Goal: Check status: Check status

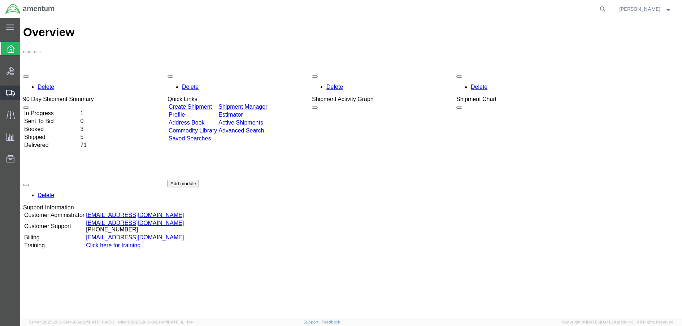
click at [0, 0] on span "Shipment Manager" at bounding box center [0, 0] width 0 height 0
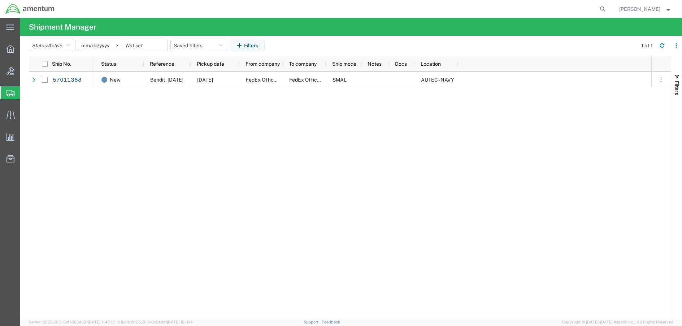
click at [100, 45] on input "[DATE]" at bounding box center [100, 45] width 44 height 11
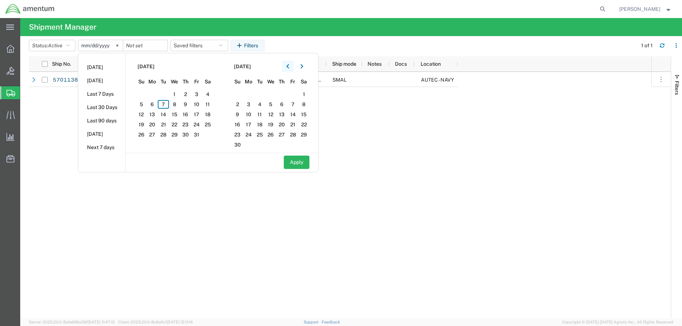
click at [288, 65] on button "button" at bounding box center [288, 67] width 12 height 12
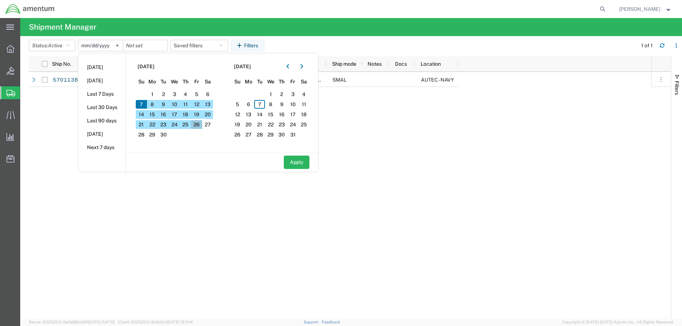
click at [199, 124] on span "26" at bounding box center [196, 124] width 11 height 9
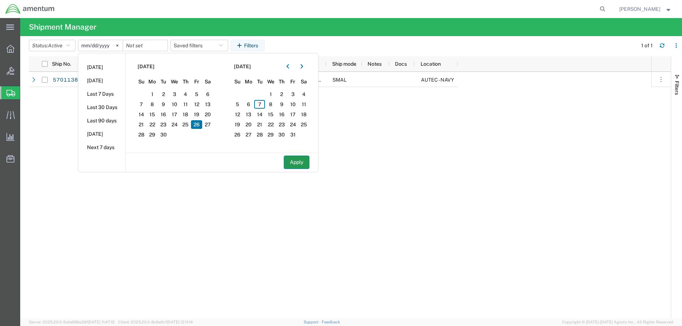
click at [303, 165] on button "Apply" at bounding box center [297, 162] width 26 height 13
type input "[DATE]"
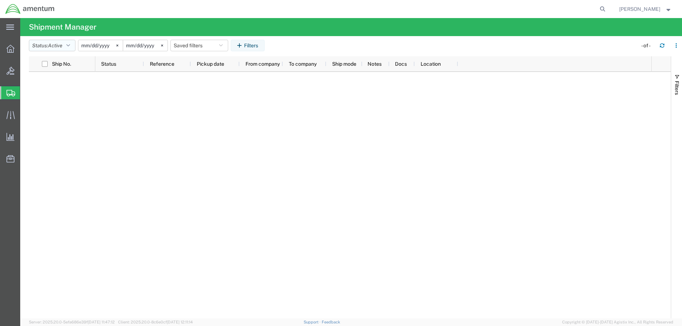
click at [58, 44] on span "Active" at bounding box center [55, 46] width 14 height 6
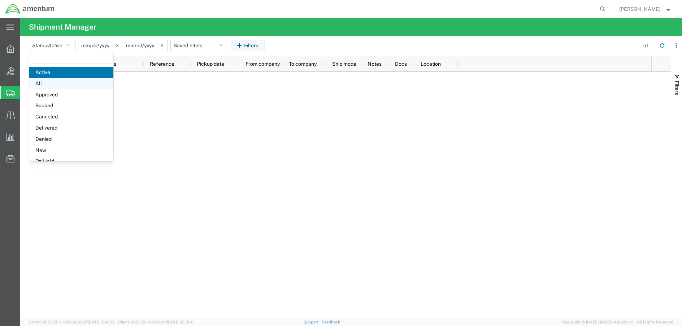
click at [57, 85] on span "All" at bounding box center [71, 83] width 84 height 11
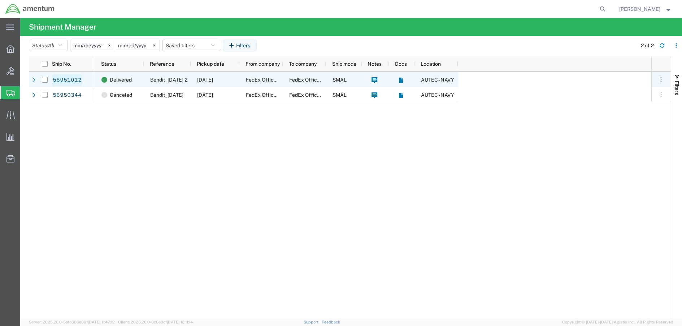
click at [59, 78] on link "56951012" at bounding box center [67, 80] width 30 height 12
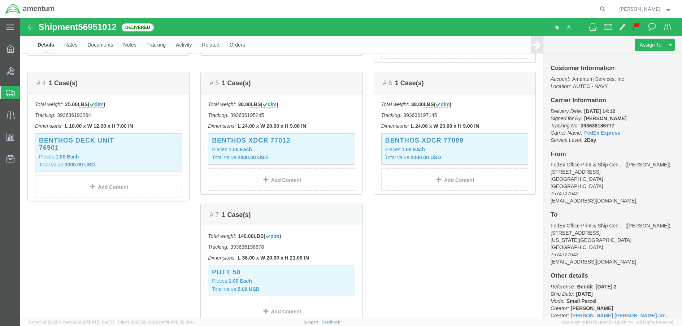
scroll to position [308, 0]
